Goal: Task Accomplishment & Management: Manage account settings

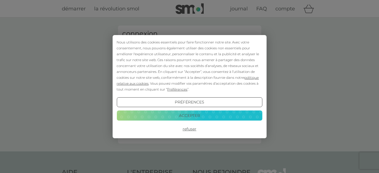
drag, startPoint x: 180, startPoint y: 114, endPoint x: 173, endPoint y: 95, distance: 20.8
click at [180, 114] on button "Accepter" at bounding box center [188, 116] width 145 height 10
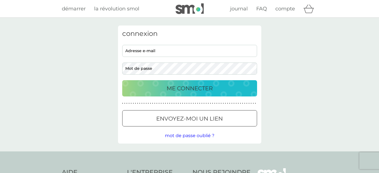
click at [151, 51] on input "adresse e-mail" at bounding box center [189, 51] width 135 height 12
type input "[EMAIL_ADDRESS][DOMAIN_NAME]"
click at [122, 80] on button "ME CONNECTER" at bounding box center [189, 88] width 135 height 16
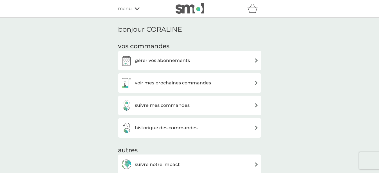
click at [252, 58] on div "gérer vos abonnements" at bounding box center [190, 60] width 138 height 11
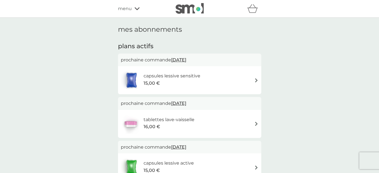
click at [249, 79] on div "capsules lessive sensitive 15,00 €" at bounding box center [190, 80] width 138 height 20
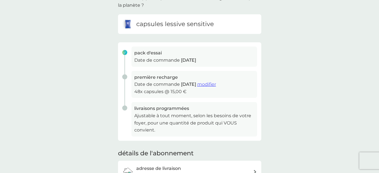
scroll to position [57, 0]
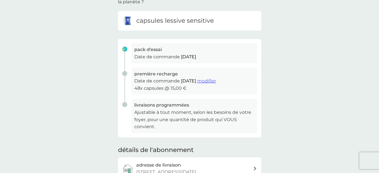
click at [216, 80] on span "modifier" at bounding box center [206, 80] width 19 height 5
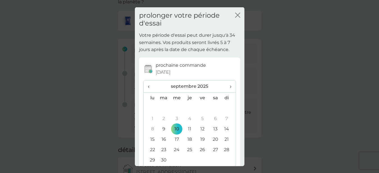
click at [226, 86] on span "›" at bounding box center [228, 87] width 5 height 12
click at [200, 118] on td "10" at bounding box center [202, 118] width 13 height 10
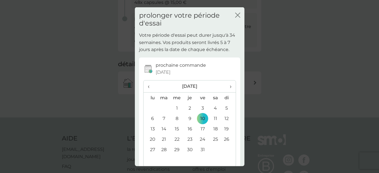
scroll to position [30, 0]
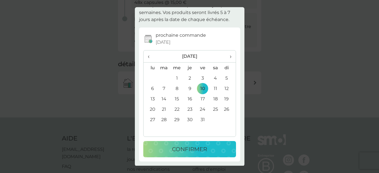
click at [207, 152] on div "confirmer" at bounding box center [189, 149] width 81 height 9
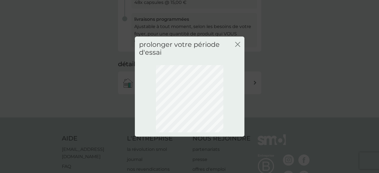
scroll to position [0, 0]
click at [236, 43] on icon "fermer" at bounding box center [236, 44] width 2 height 4
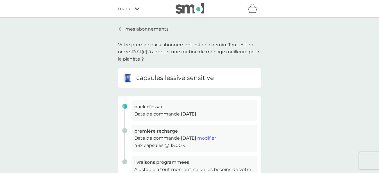
click at [121, 31] on div at bounding box center [120, 29] width 4 height 4
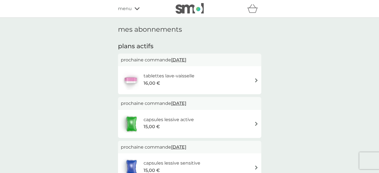
click at [249, 81] on div "tablettes lave-vaisselle 16,00 €" at bounding box center [190, 80] width 138 height 20
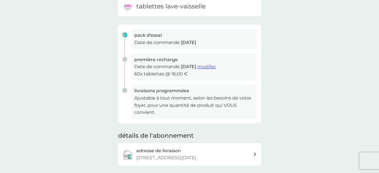
scroll to position [86, 0]
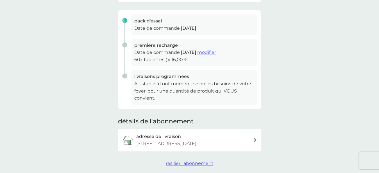
click at [216, 54] on span "modifier" at bounding box center [206, 52] width 19 height 5
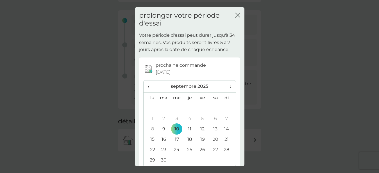
click at [226, 86] on span "›" at bounding box center [228, 87] width 5 height 12
click at [197, 118] on td "10" at bounding box center [202, 118] width 13 height 10
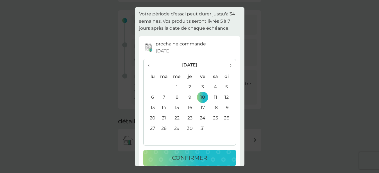
scroll to position [30, 0]
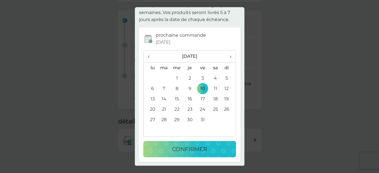
click at [201, 149] on p "confirmer" at bounding box center [189, 149] width 35 height 9
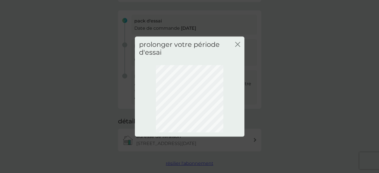
scroll to position [0, 0]
click at [236, 43] on icon "fermer" at bounding box center [237, 44] width 5 height 5
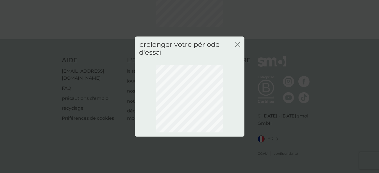
scroll to position [63, 0]
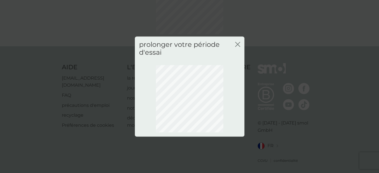
click at [238, 46] on icon "fermer" at bounding box center [237, 44] width 5 height 5
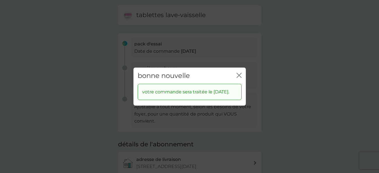
click at [240, 73] on icon "fermer" at bounding box center [240, 75] width 2 height 4
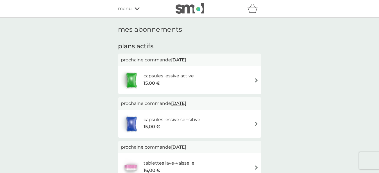
click at [253, 79] on div "capsules lessive active 15,00 €" at bounding box center [190, 80] width 138 height 20
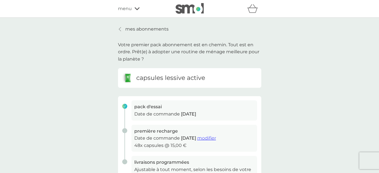
click at [216, 137] on span "modifier" at bounding box center [206, 138] width 19 height 5
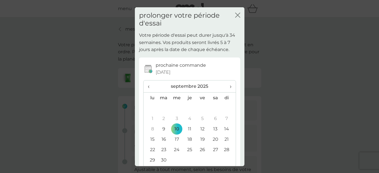
click at [226, 86] on span "›" at bounding box center [228, 87] width 5 height 12
click at [198, 118] on td "10" at bounding box center [202, 118] width 13 height 10
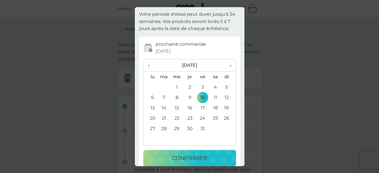
scroll to position [30, 0]
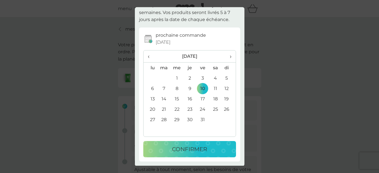
click at [202, 148] on p "confirmer" at bounding box center [189, 149] width 35 height 9
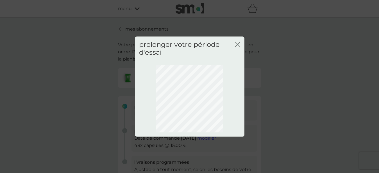
scroll to position [0, 0]
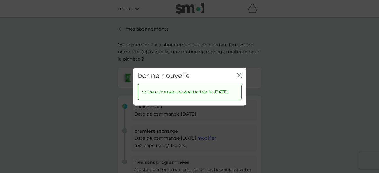
click at [238, 73] on icon "fermer" at bounding box center [238, 75] width 2 height 4
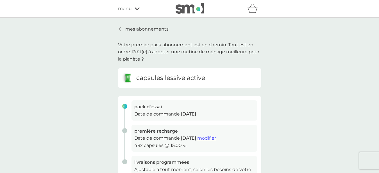
click at [123, 29] on link "mes abonnements" at bounding box center [143, 29] width 51 height 7
